Goal: Task Accomplishment & Management: Manage account settings

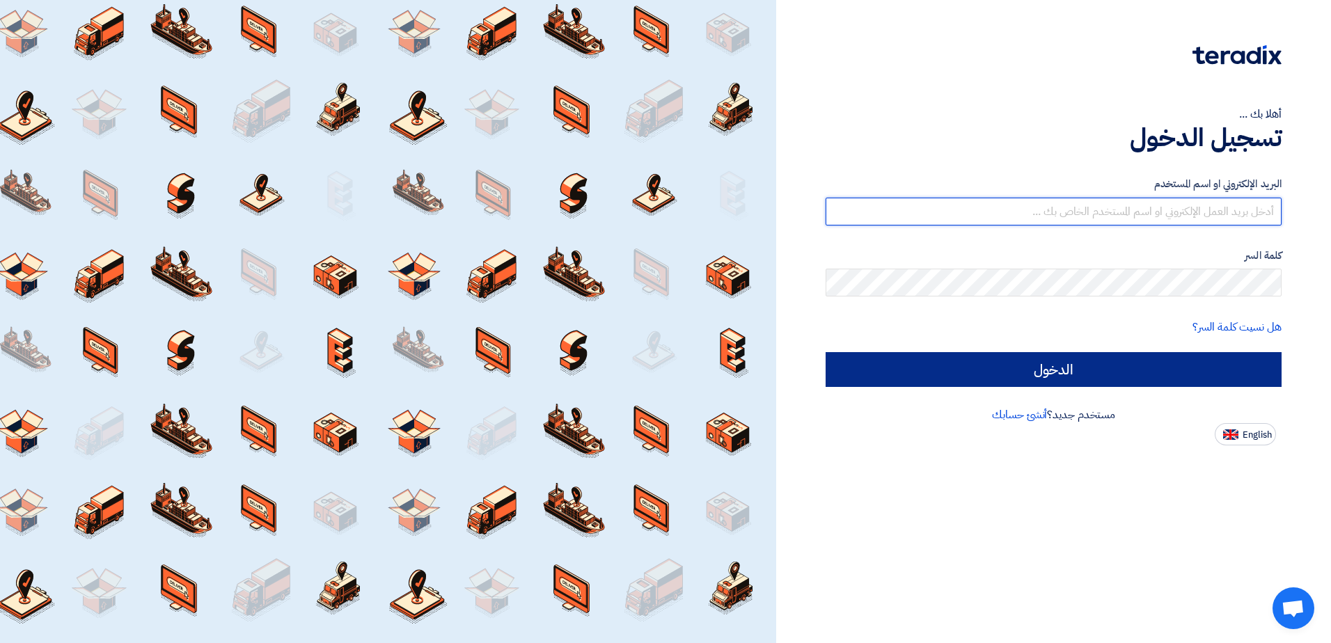
type input "[EMAIL_ADDRESS][DOMAIN_NAME]"
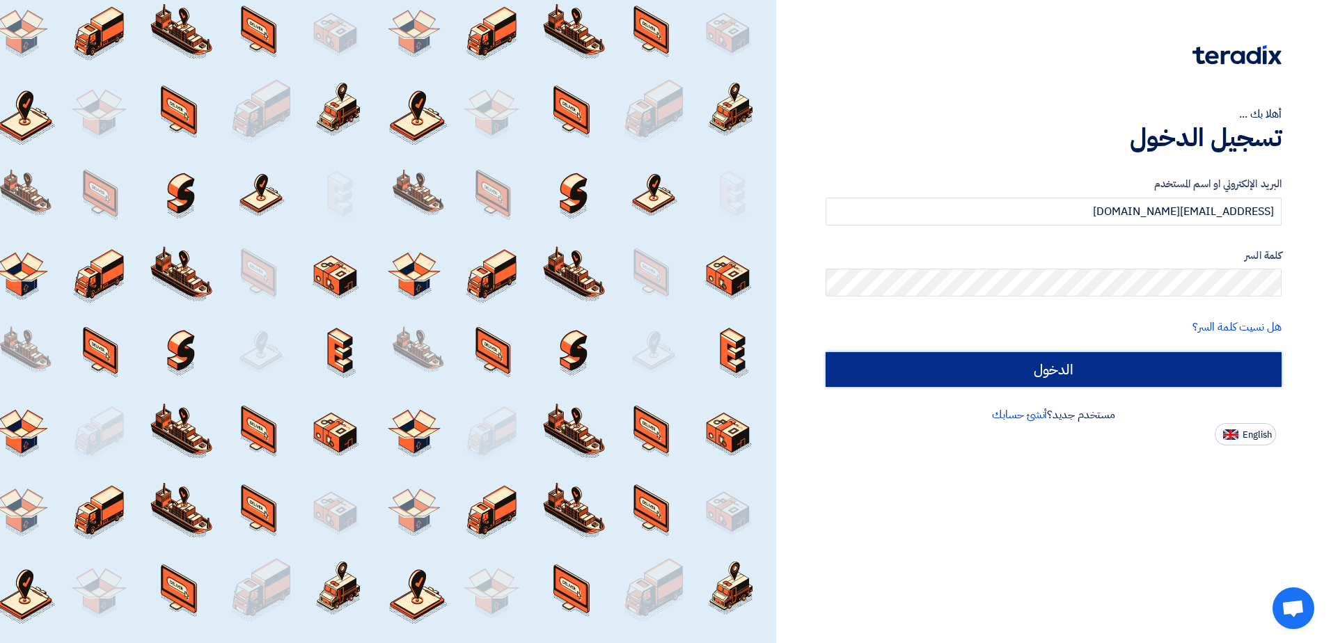
click at [1105, 363] on input "الدخول" at bounding box center [1054, 369] width 456 height 35
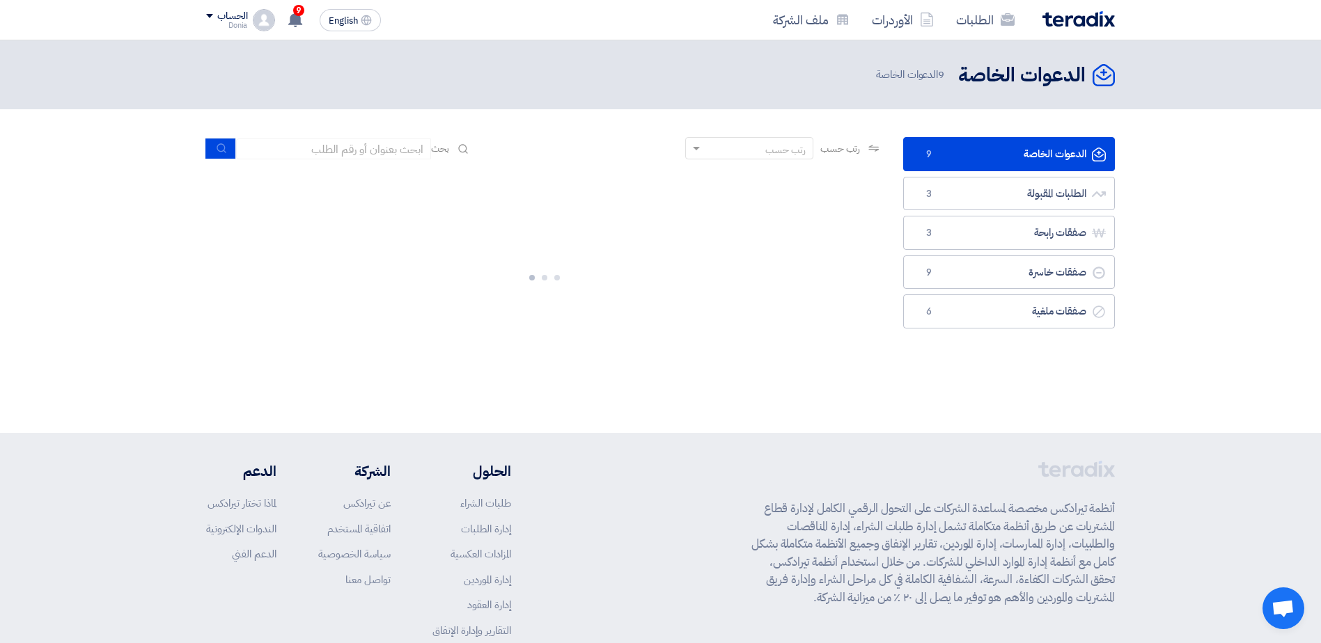
click at [230, 24] on div "Donia" at bounding box center [226, 26] width 41 height 8
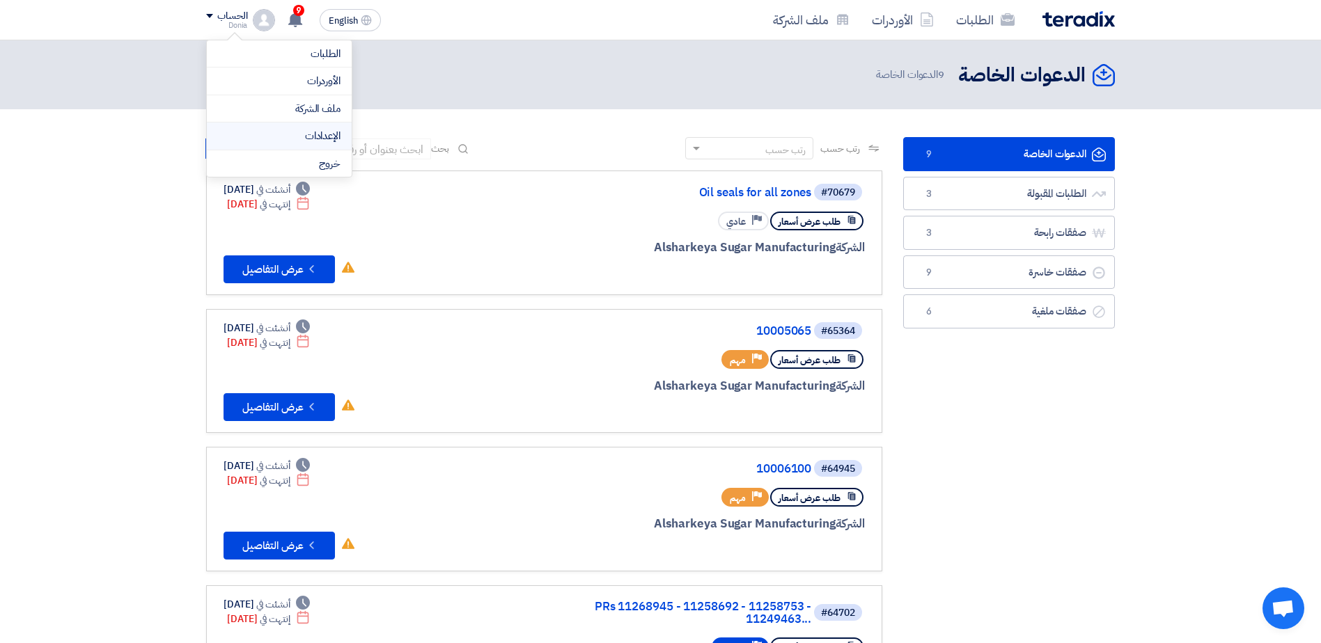
click at [276, 137] on link "الإعدادات" at bounding box center [279, 136] width 123 height 16
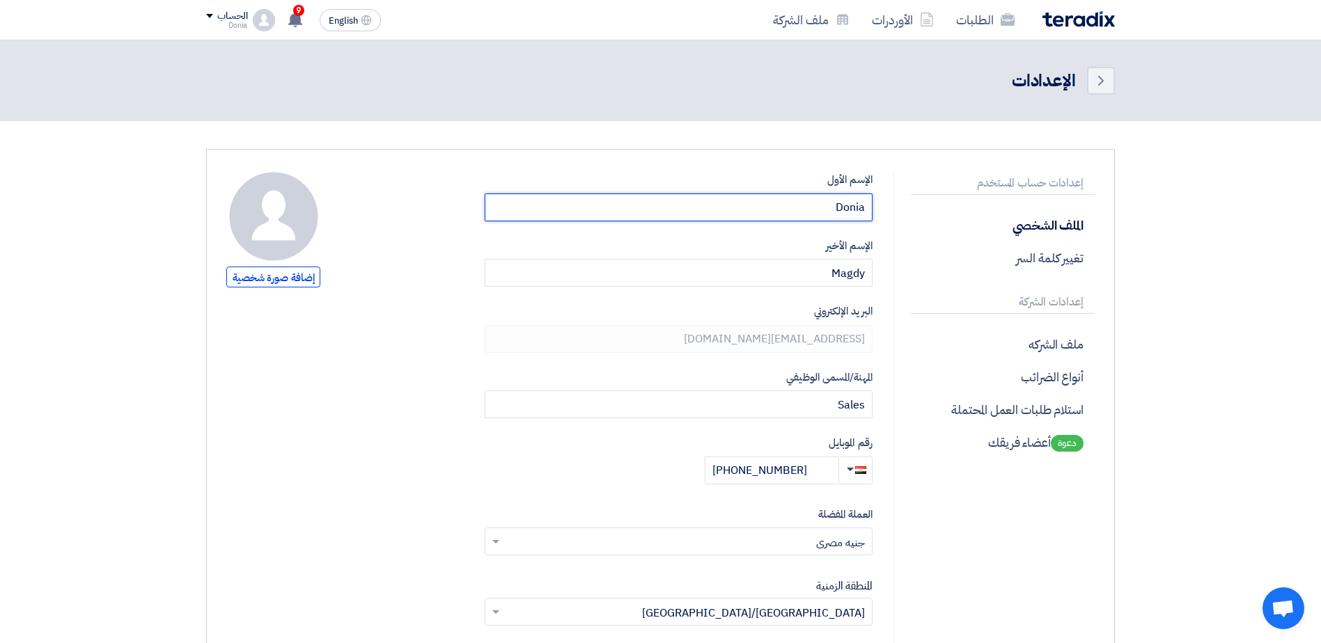
drag, startPoint x: 815, startPoint y: 211, endPoint x: 885, endPoint y: 212, distance: 70.3
click at [885, 212] on div "إعدادات حساب المستخدم الملف الشخصي تغيير كلمة السر إعدادات الشركة ملف الشركه أن…" at bounding box center [660, 546] width 889 height 749
type input "Nourhan"
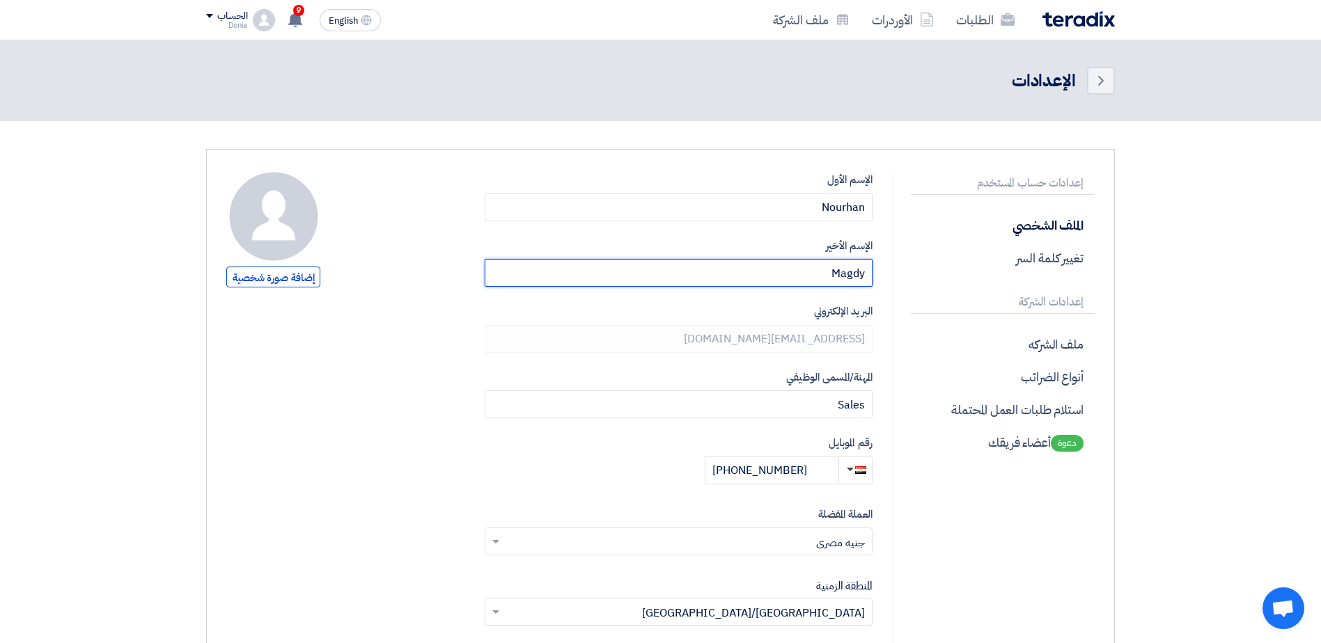
drag, startPoint x: 758, startPoint y: 276, endPoint x: 1017, endPoint y: 283, distance: 258.4
click at [1017, 283] on div "إعدادات حساب المستخدم الملف الشخصي تغيير كلمة السر إعدادات الشركة ملف الشركه أن…" at bounding box center [660, 546] width 889 height 749
drag, startPoint x: 828, startPoint y: 276, endPoint x: 874, endPoint y: 274, distance: 46.7
click at [874, 274] on div "إضافة صورة شخصية الإسم الأول [GEOGRAPHIC_DATA] الإسم الأخير [GEOGRAPHIC_DATA] ا…" at bounding box center [549, 546] width 667 height 749
click at [788, 285] on input "seliman" at bounding box center [679, 273] width 388 height 28
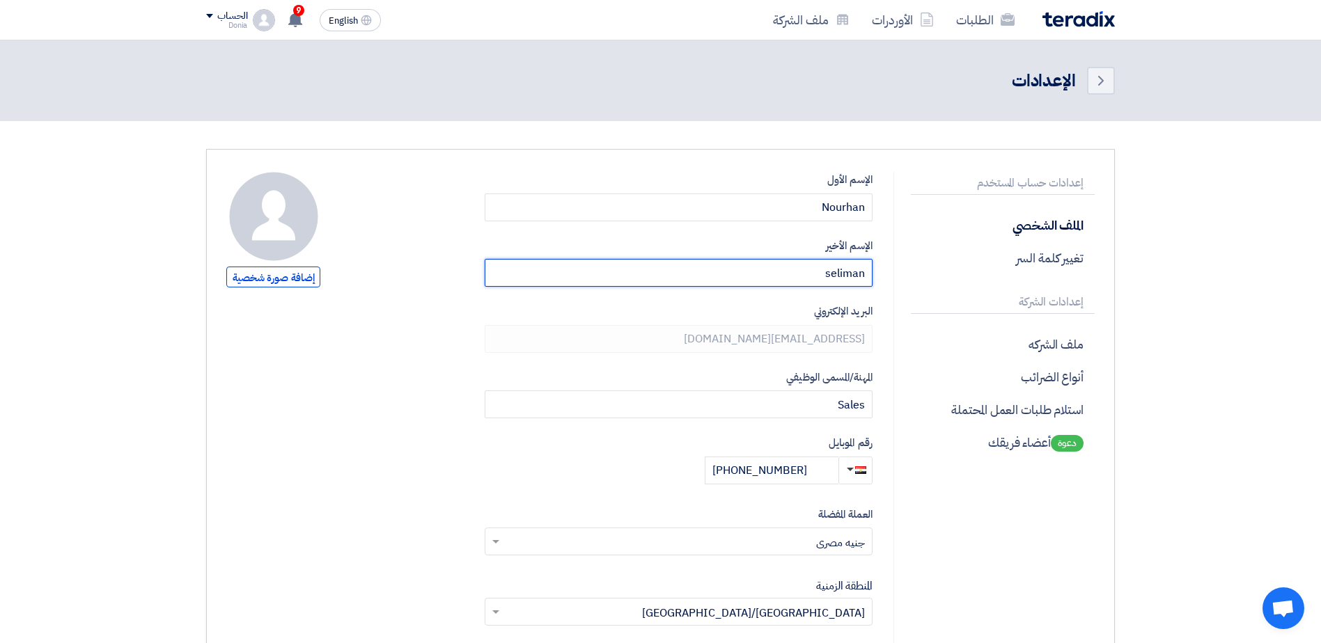
click at [835, 276] on input "seliman" at bounding box center [679, 273] width 388 height 28
drag, startPoint x: 814, startPoint y: 279, endPoint x: 874, endPoint y: 272, distance: 60.3
click at [874, 272] on div "إضافة صورة شخصية الإسم الأول [GEOGRAPHIC_DATA] الإسم الأخير [GEOGRAPHIC_DATA] ا…" at bounding box center [549, 546] width 667 height 749
type input "s"
type input "Soliman"
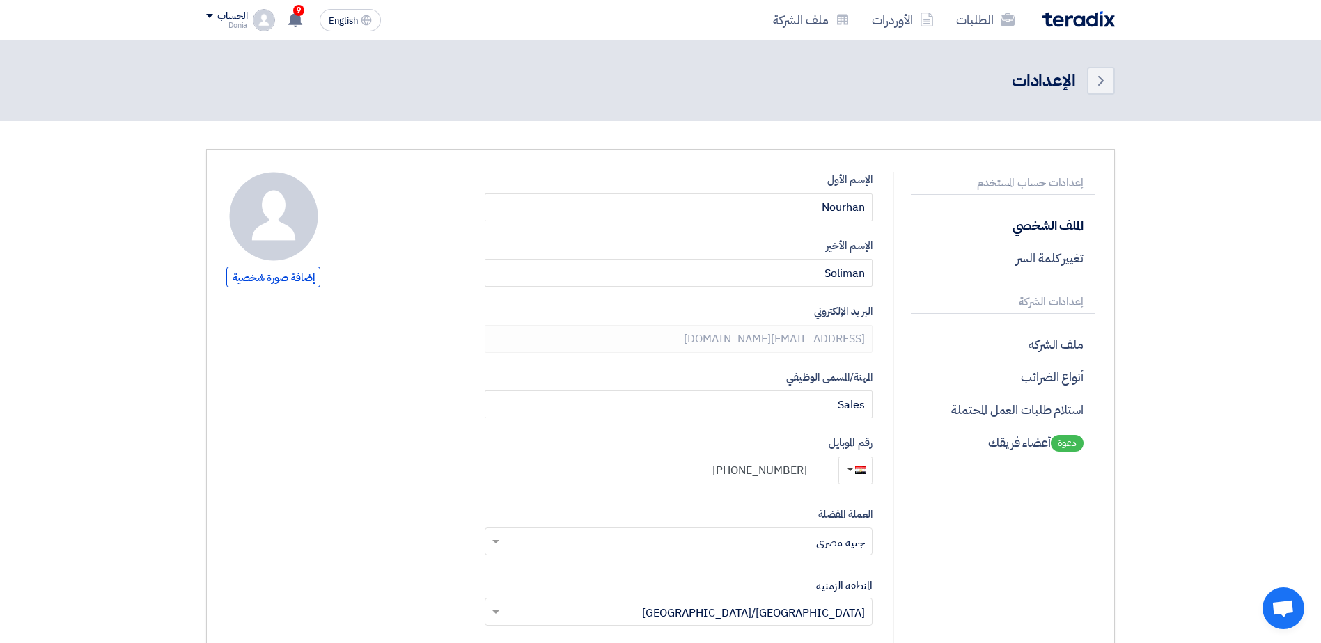
drag, startPoint x: 813, startPoint y: 474, endPoint x: 677, endPoint y: 477, distance: 135.8
click at [677, 477] on div "[PHONE_NUMBER]" at bounding box center [679, 471] width 388 height 28
click at [805, 478] on input "[PHONE_NUMBER]" at bounding box center [772, 471] width 134 height 28
drag, startPoint x: 808, startPoint y: 470, endPoint x: 743, endPoint y: 471, distance: 65.5
click at [743, 471] on input "[PHONE_NUMBER]" at bounding box center [772, 471] width 134 height 28
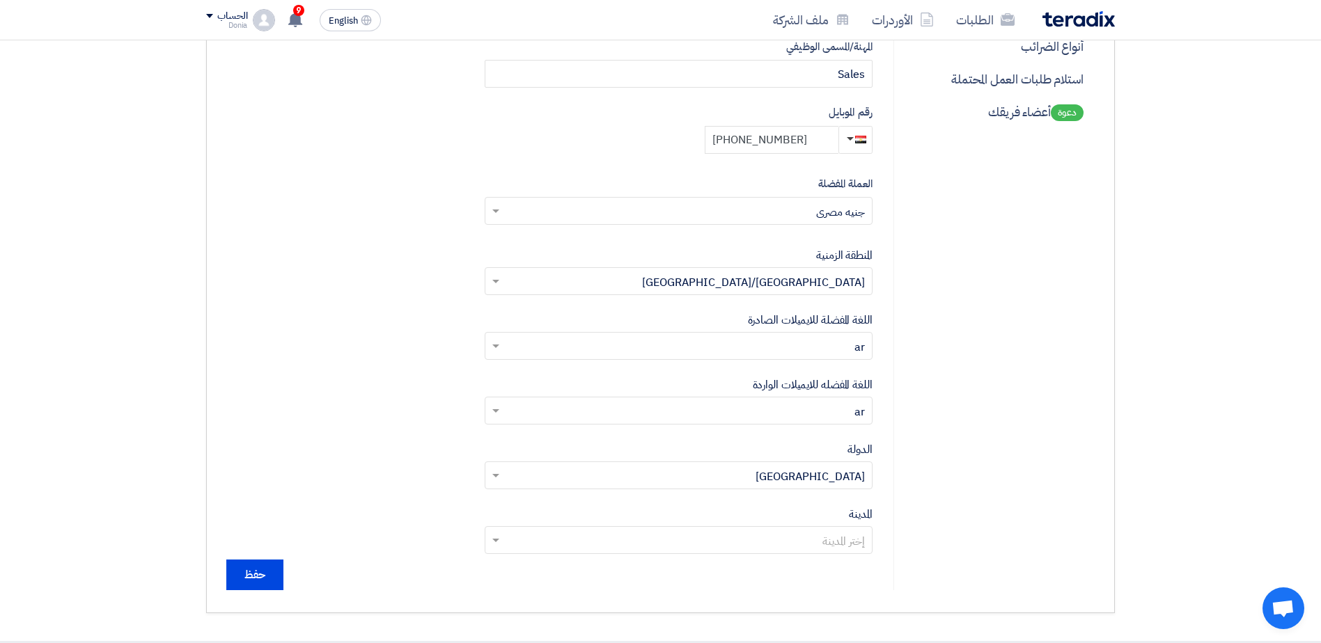
scroll to position [487, 0]
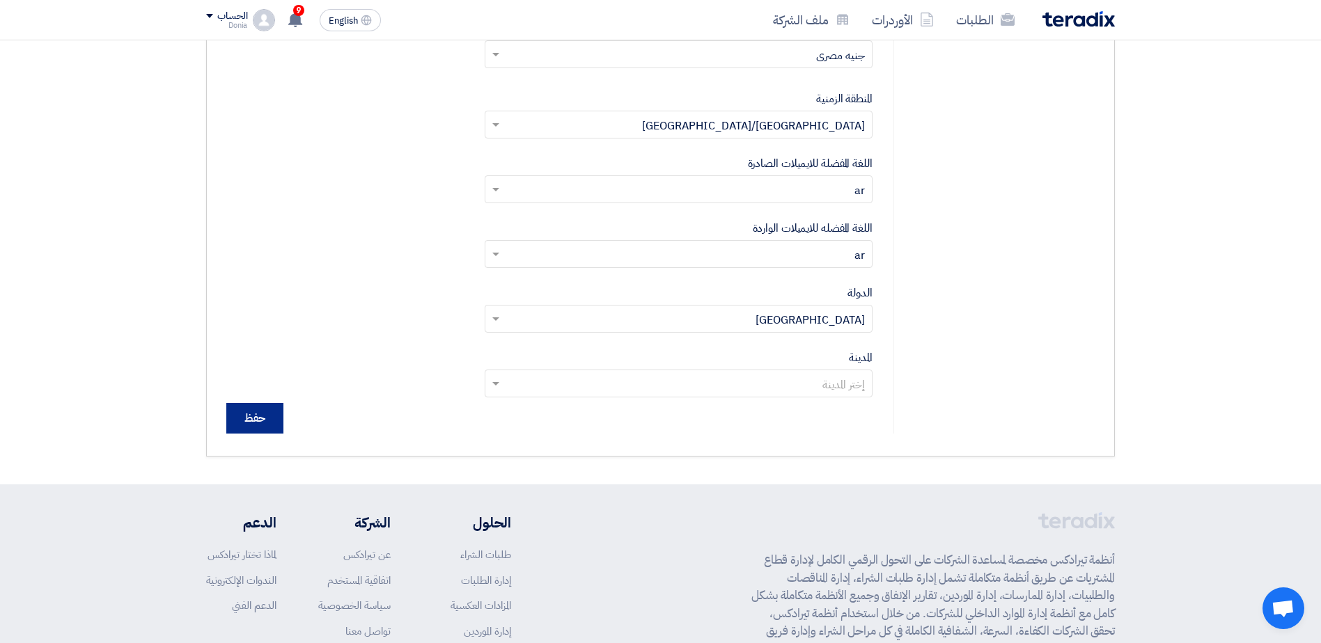
type input "[PHONE_NUMBER]"
click at [267, 419] on input "حفظ" at bounding box center [254, 418] width 57 height 31
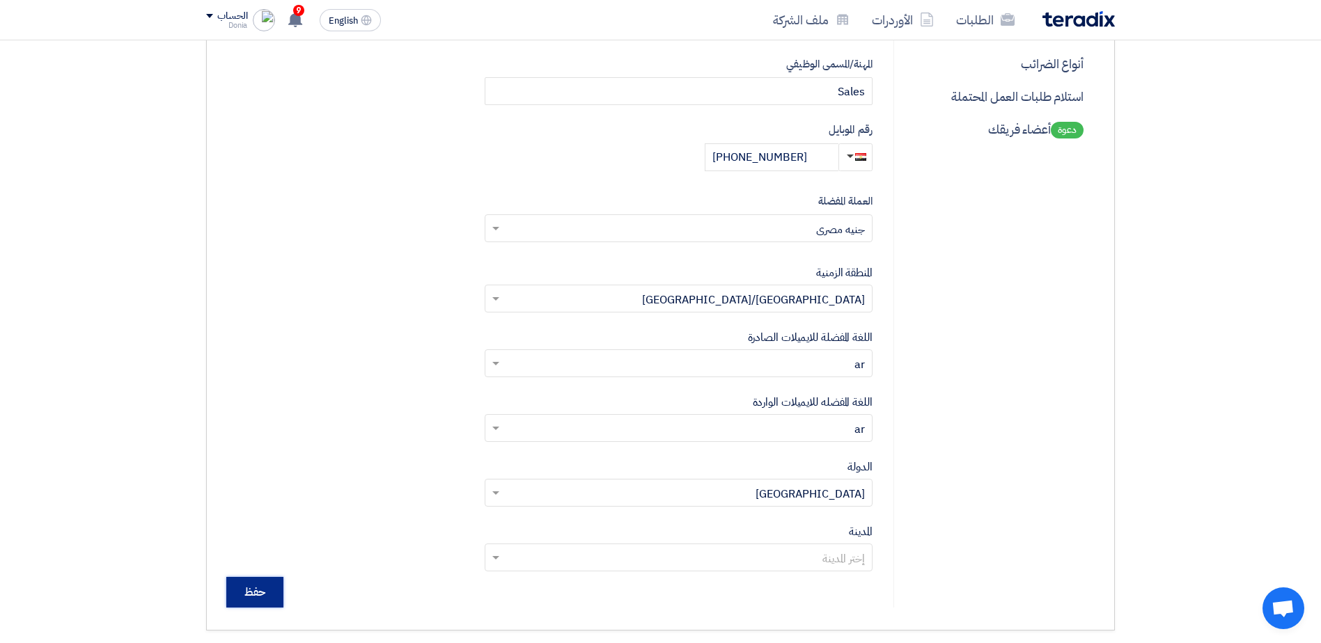
scroll to position [418, 0]
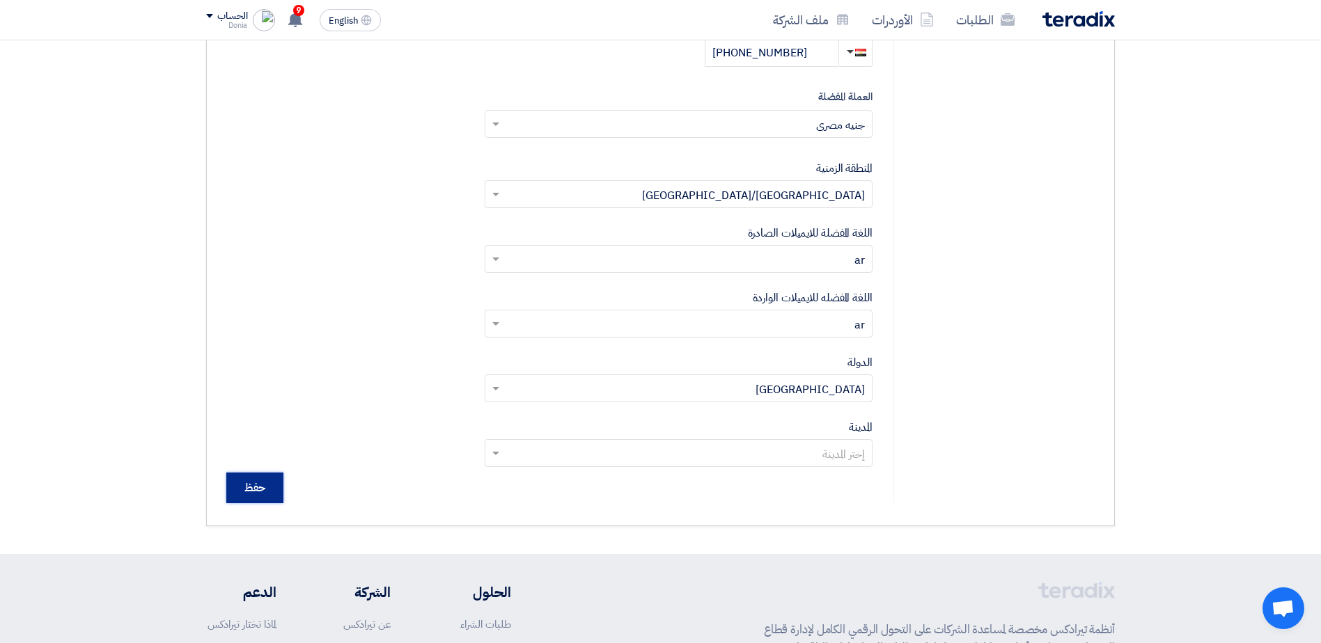
click at [250, 488] on input "حفظ" at bounding box center [254, 488] width 57 height 31
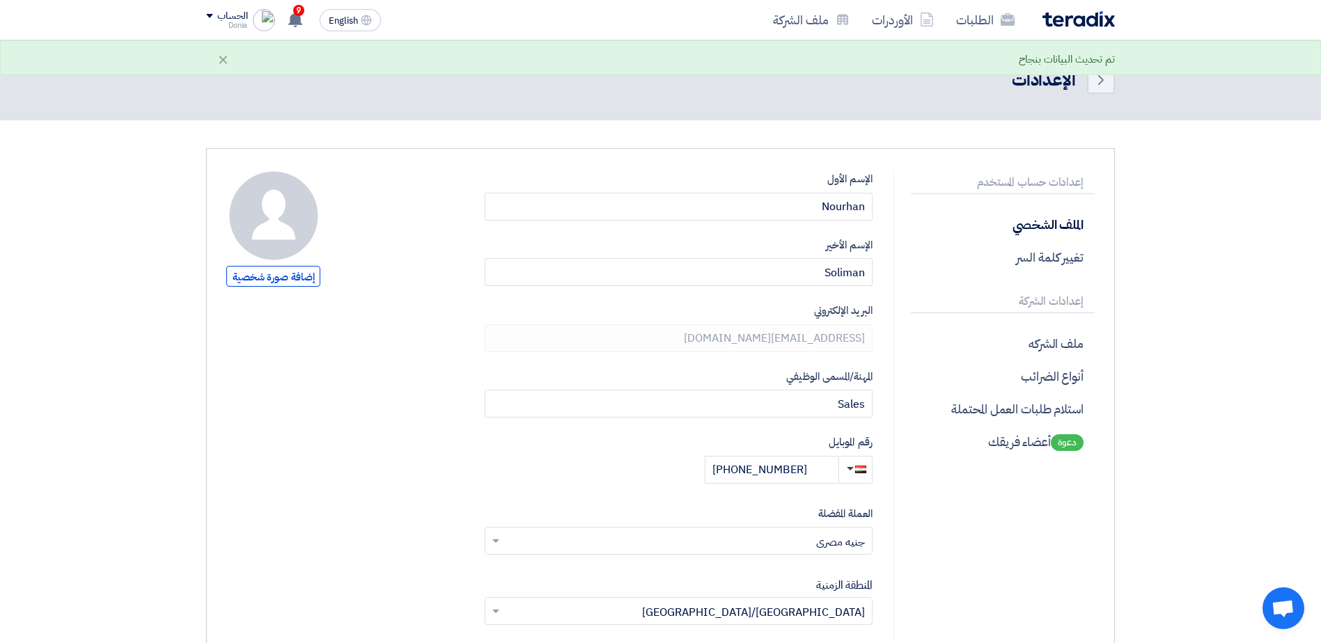
scroll to position [0, 0]
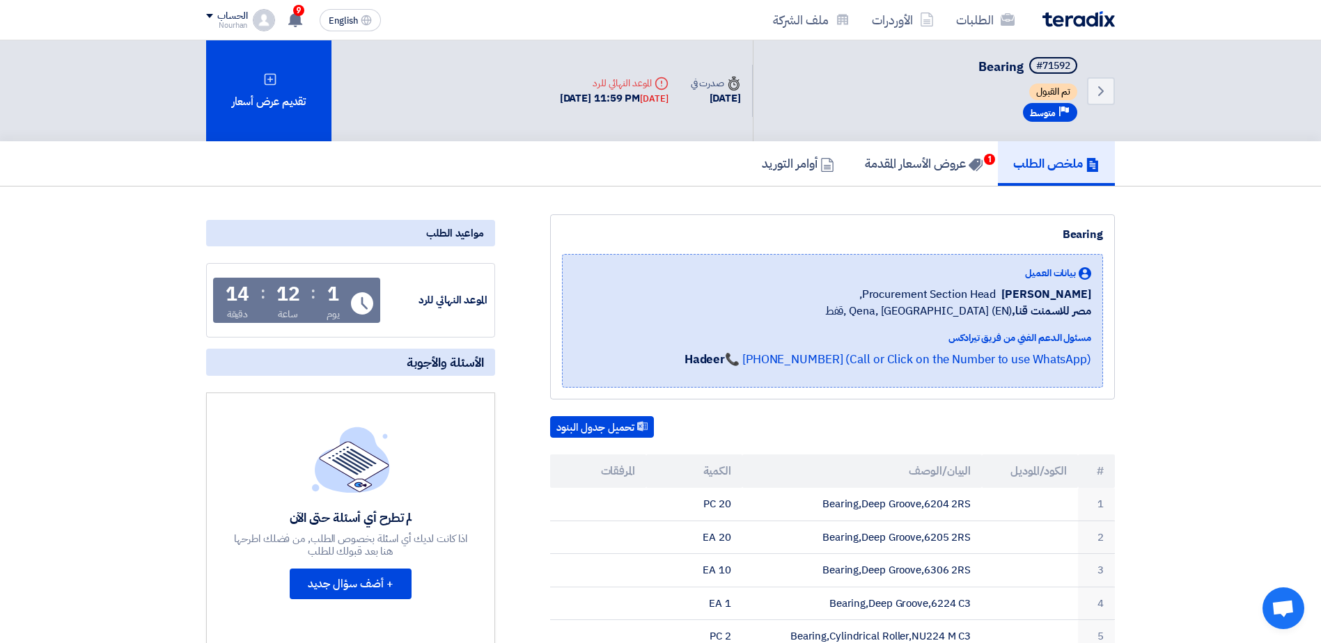
click at [242, 29] on div "Nourhan" at bounding box center [226, 26] width 41 height 8
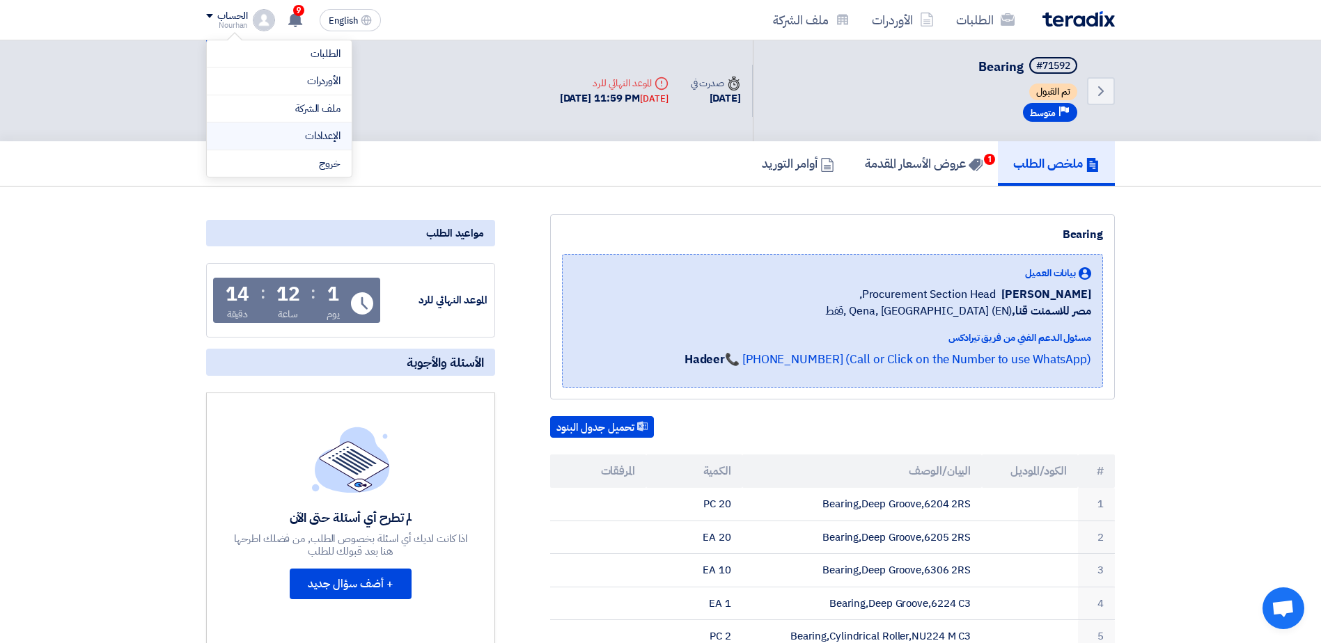
click at [339, 130] on link "الإعدادات" at bounding box center [279, 136] width 123 height 16
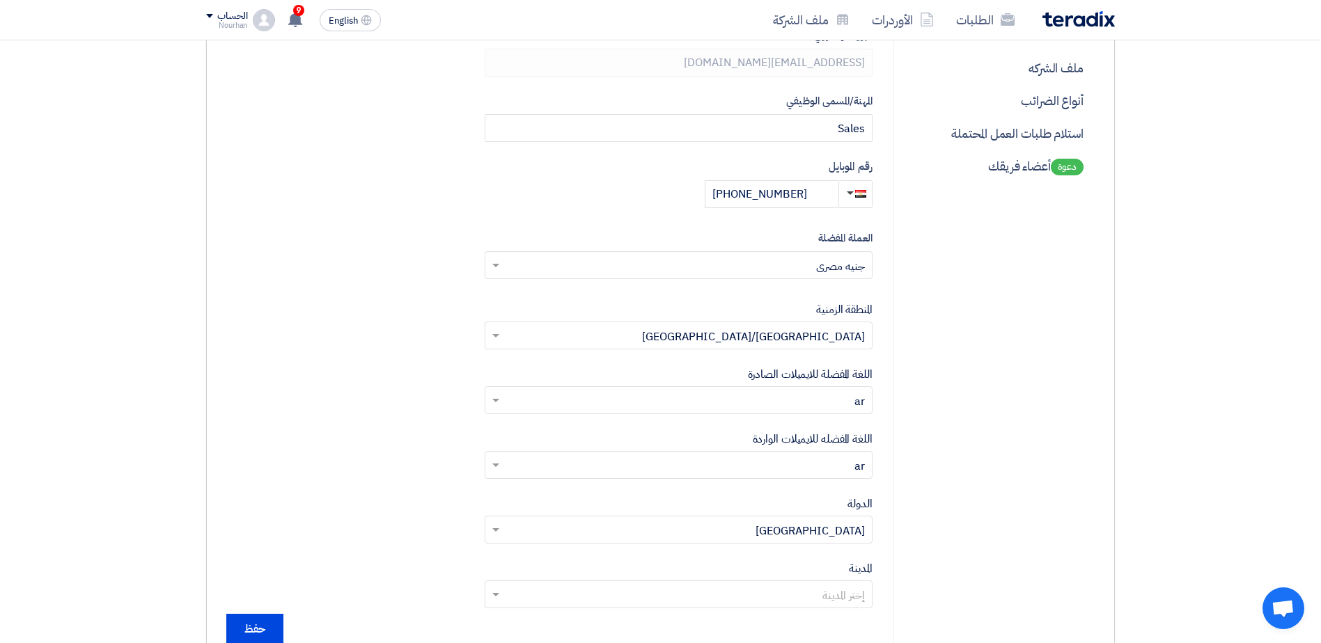
scroll to position [278, 0]
